Goal: Information Seeking & Learning: Check status

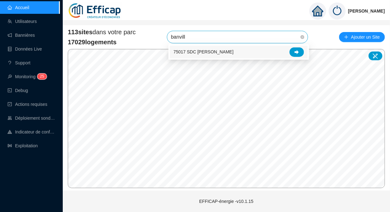
type input "banville"
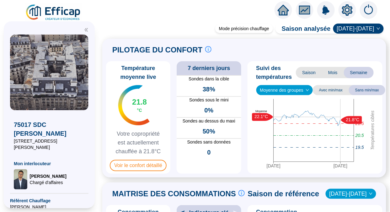
click at [131, 168] on span "Voir le confort détaillé" at bounding box center [138, 165] width 57 height 11
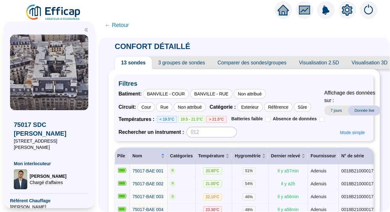
click at [193, 67] on span "3 groupes de sondes" at bounding box center [181, 62] width 59 height 13
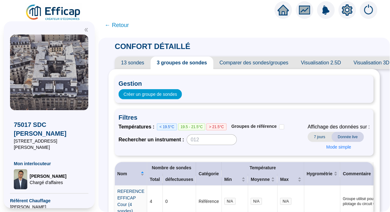
scroll to position [110, 0]
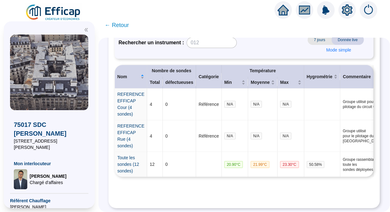
click at [129, 21] on span "← Retour" at bounding box center [117, 25] width 24 height 9
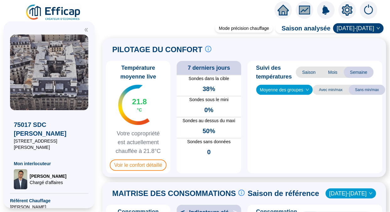
click at [114, 26] on div "Mode précision chauffage Saison analysée 2025-2026 PILOTAGE DU CONFORT Le pilot…" at bounding box center [243, 119] width 291 height 186
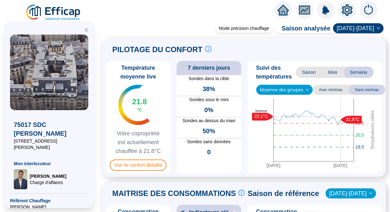
click at [149, 165] on span "Voir le confort détaillé" at bounding box center [138, 164] width 57 height 11
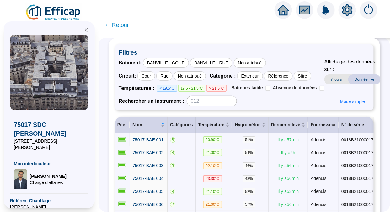
scroll to position [31, 0]
click at [176, 63] on div "BANVILLE - COUR" at bounding box center [166, 62] width 46 height 9
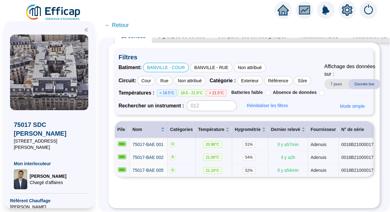
click at [122, 27] on span "← Retour" at bounding box center [117, 25] width 24 height 9
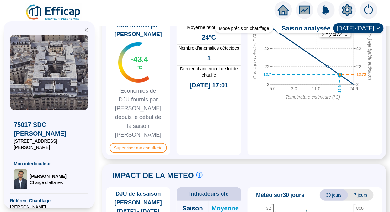
scroll to position [530, 0]
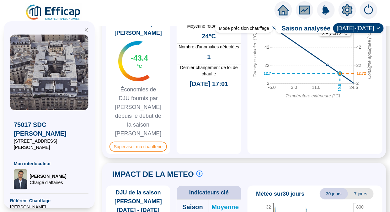
click at [155, 141] on span "Superviser ma chaufferie" at bounding box center [137, 146] width 57 height 10
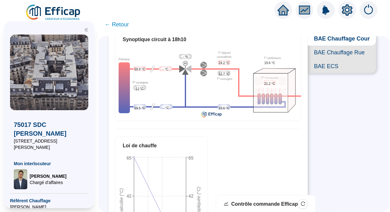
scroll to position [43, 0]
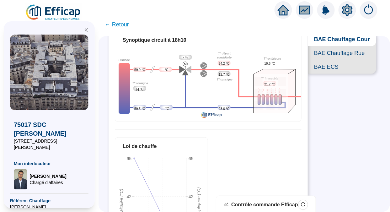
click at [342, 60] on span "BAE Chauffage Rue" at bounding box center [342, 53] width 68 height 14
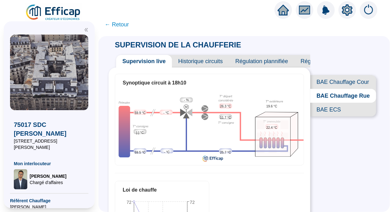
click at [214, 58] on span "Historique circuits" at bounding box center [200, 61] width 57 height 13
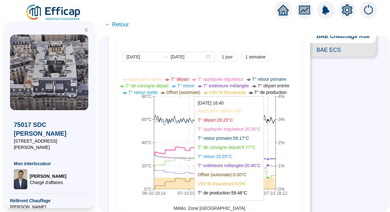
scroll to position [58, 0]
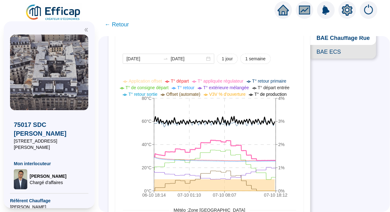
click at [249, 58] on span "1 semaine" at bounding box center [255, 59] width 20 height 7
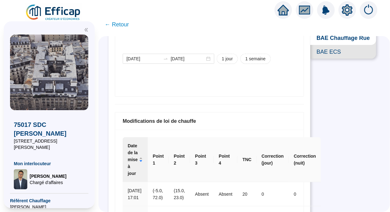
type input "[DATE]"
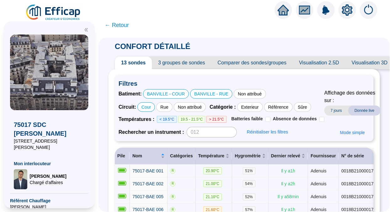
scroll to position [42, 0]
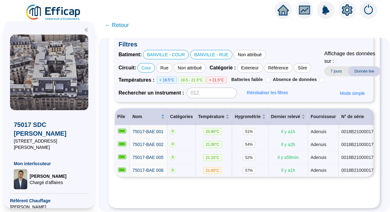
click at [214, 56] on div "BANVILLE - RUE" at bounding box center [211, 54] width 42 height 9
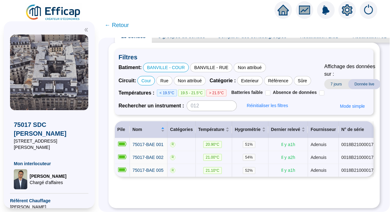
click at [169, 76] on div "Rue" at bounding box center [164, 80] width 16 height 9
click at [152, 76] on div "Cour" at bounding box center [146, 80] width 18 height 9
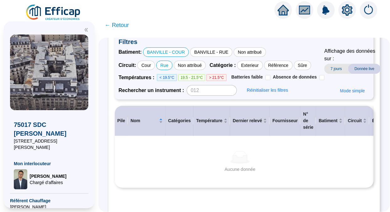
click at [196, 51] on div "BANVILLE - RUE" at bounding box center [211, 51] width 42 height 9
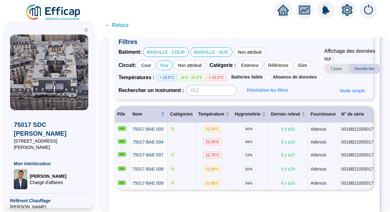
click at [182, 53] on div "BANVILLE - COUR" at bounding box center [166, 51] width 46 height 9
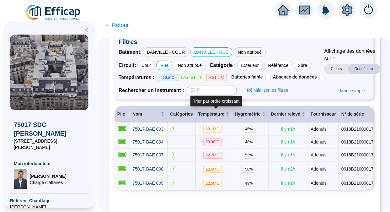
click at [215, 115] on span "Température" at bounding box center [211, 114] width 26 height 7
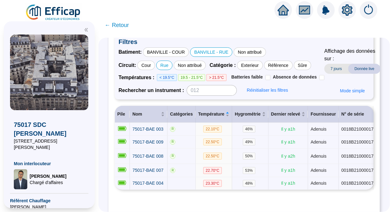
click at [170, 50] on div "BANVILLE - COUR" at bounding box center [166, 51] width 46 height 9
click at [209, 52] on div "BANVILLE - RUE" at bounding box center [211, 51] width 42 height 9
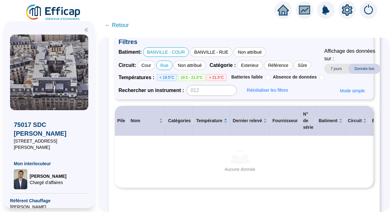
click at [152, 65] on div "Cour" at bounding box center [146, 65] width 18 height 9
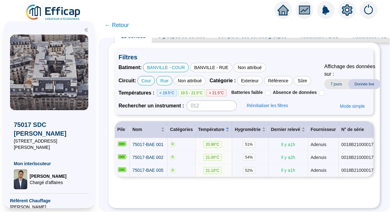
scroll to position [33, 0]
click at [173, 76] on div "Rue" at bounding box center [164, 80] width 16 height 9
click at [163, 76] on div "Rue" at bounding box center [164, 80] width 16 height 9
click at [125, 26] on span "← Retour" at bounding box center [117, 25] width 24 height 9
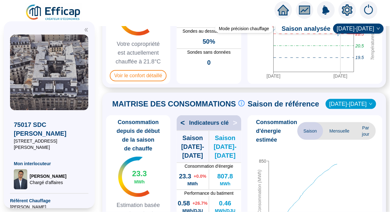
scroll to position [90, 0]
click at [149, 77] on span "Voir le confort détaillé" at bounding box center [138, 75] width 57 height 11
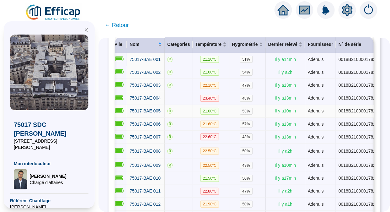
scroll to position [0, 2]
click at [143, 109] on span "75017-BAE 005" at bounding box center [145, 110] width 31 height 5
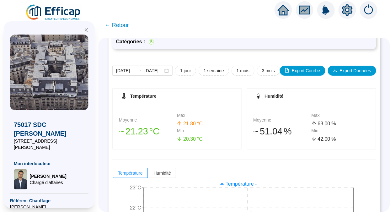
scroll to position [58, 0]
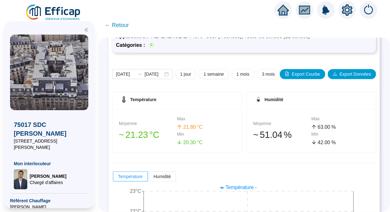
click at [219, 74] on span "1 semaine" at bounding box center [214, 74] width 20 height 7
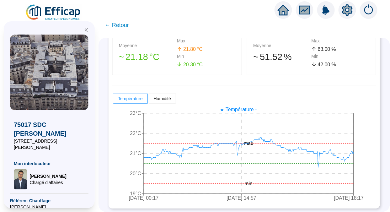
scroll to position [137, 0]
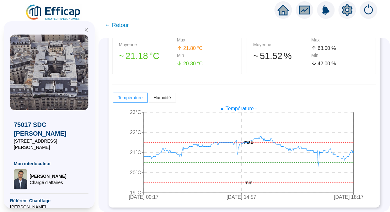
click at [128, 26] on span "← Retour" at bounding box center [117, 25] width 24 height 9
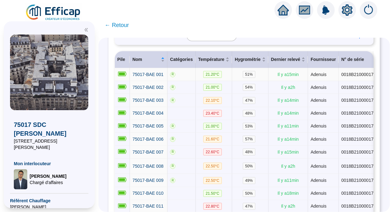
scroll to position [96, 0]
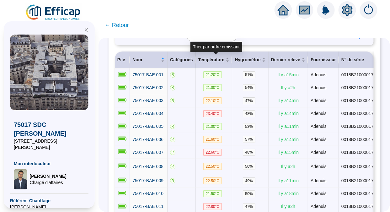
click at [214, 61] on span "Température" at bounding box center [211, 59] width 26 height 7
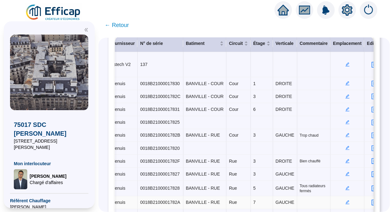
scroll to position [113, 0]
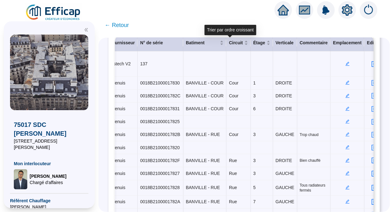
click at [229, 41] on span "Circuit" at bounding box center [236, 43] width 14 height 7
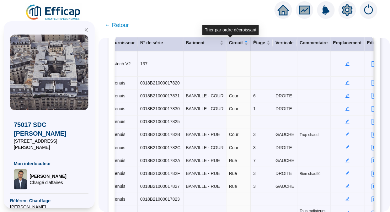
click at [229, 41] on span "Circuit" at bounding box center [236, 43] width 14 height 7
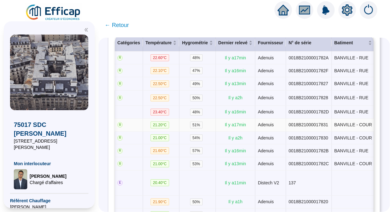
scroll to position [0, 54]
